Goal: Information Seeking & Learning: Learn about a topic

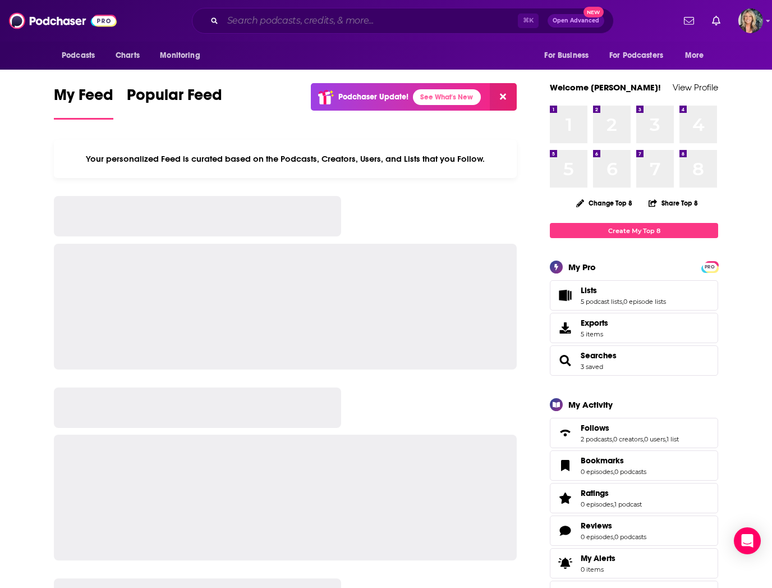
click at [251, 26] on input "Search podcasts, credits, & more..." at bounding box center [370, 21] width 295 height 18
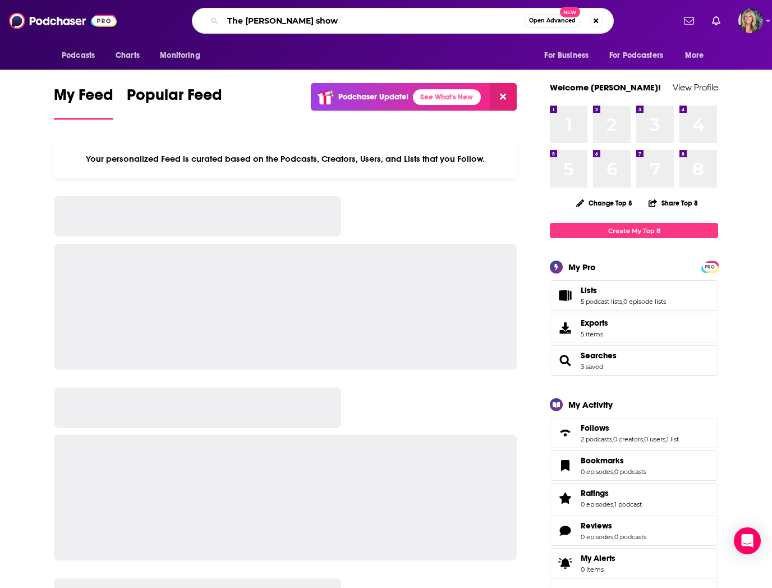
type input "The [PERSON_NAME] show"
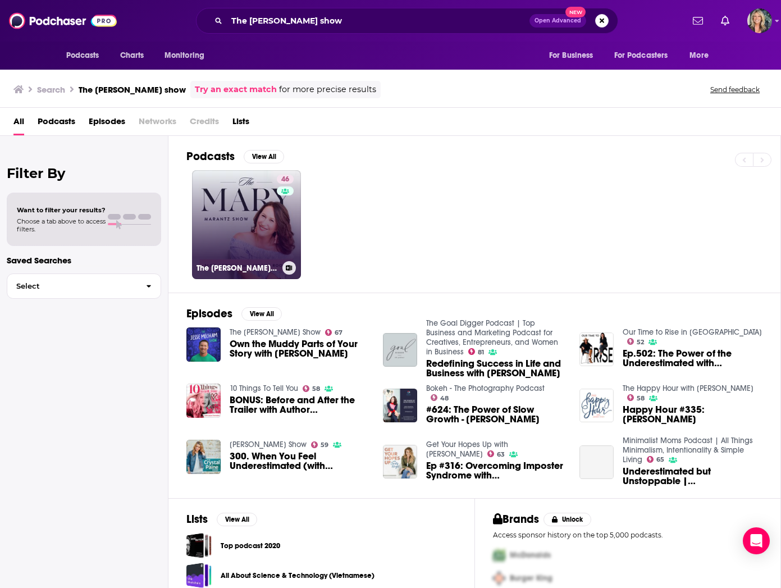
click at [253, 226] on link "46 The [PERSON_NAME] Show" at bounding box center [246, 224] width 109 height 109
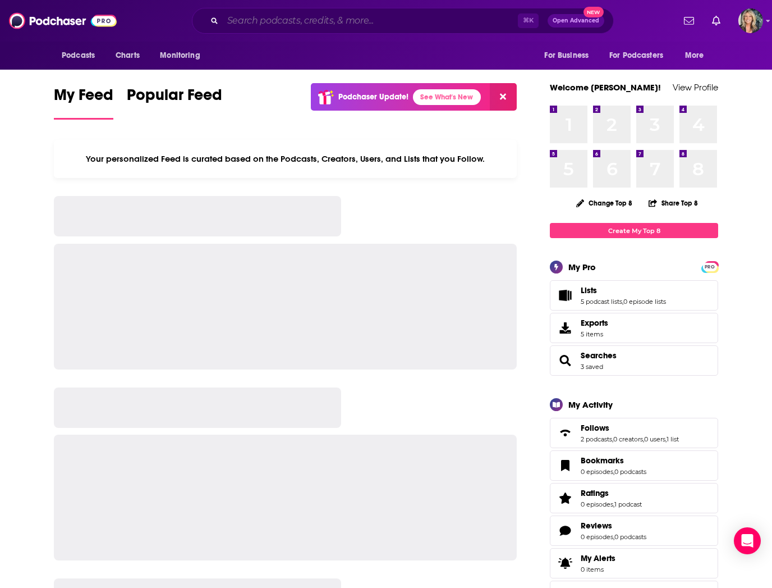
click at [241, 21] on input "Search podcasts, credits, & more..." at bounding box center [370, 21] width 295 height 18
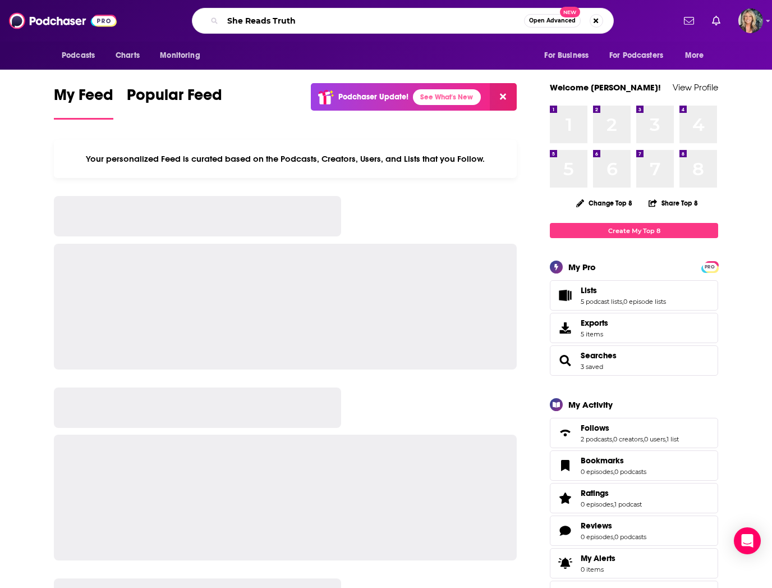
type input "She Reads Truth"
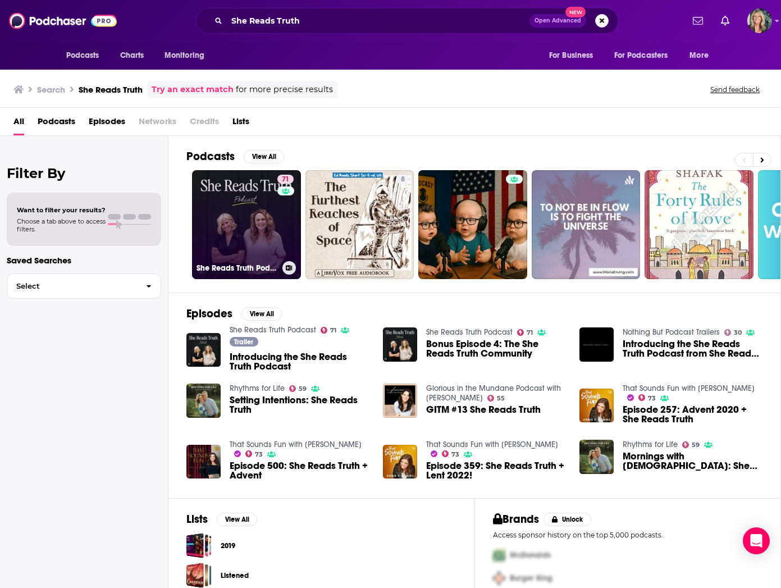
click at [252, 222] on link "71 She Reads Truth Podcast" at bounding box center [246, 224] width 109 height 109
